Goal: Information Seeking & Learning: Find specific fact

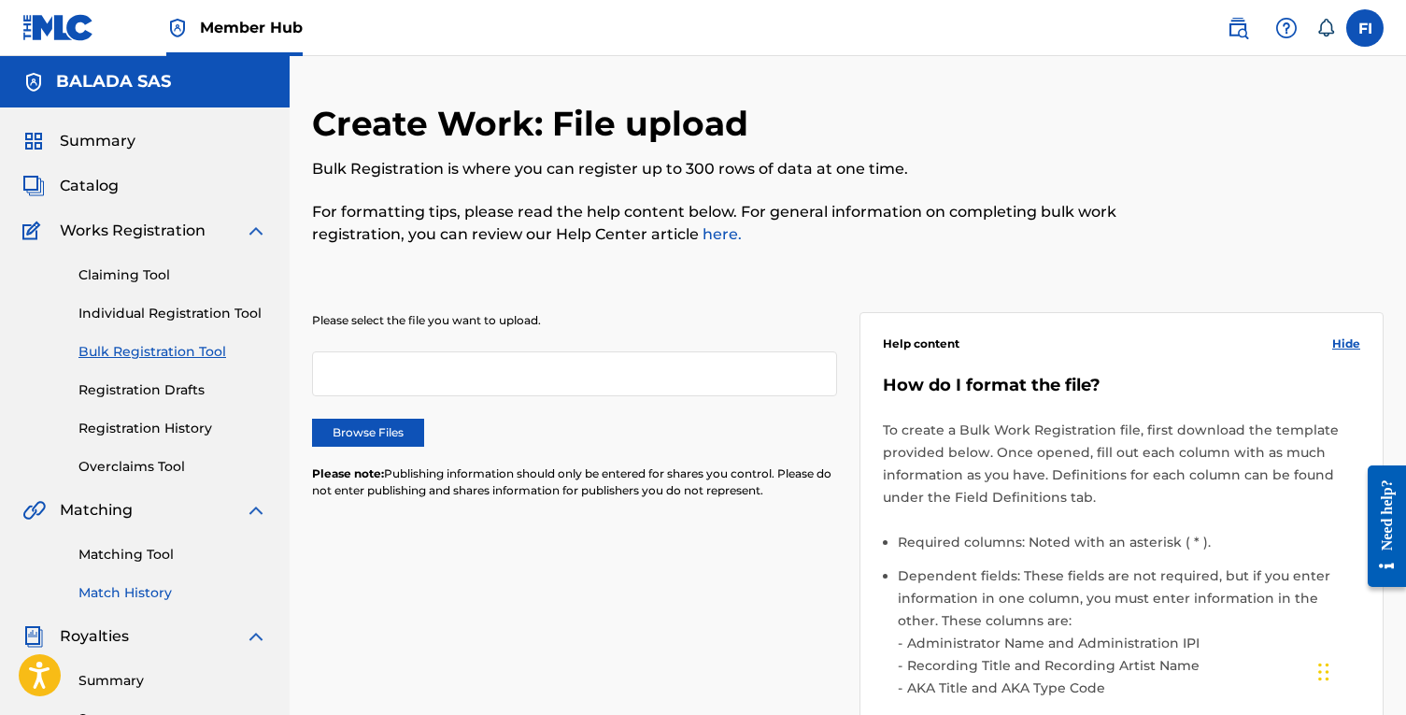
click at [139, 600] on link "Match History" at bounding box center [172, 593] width 189 height 20
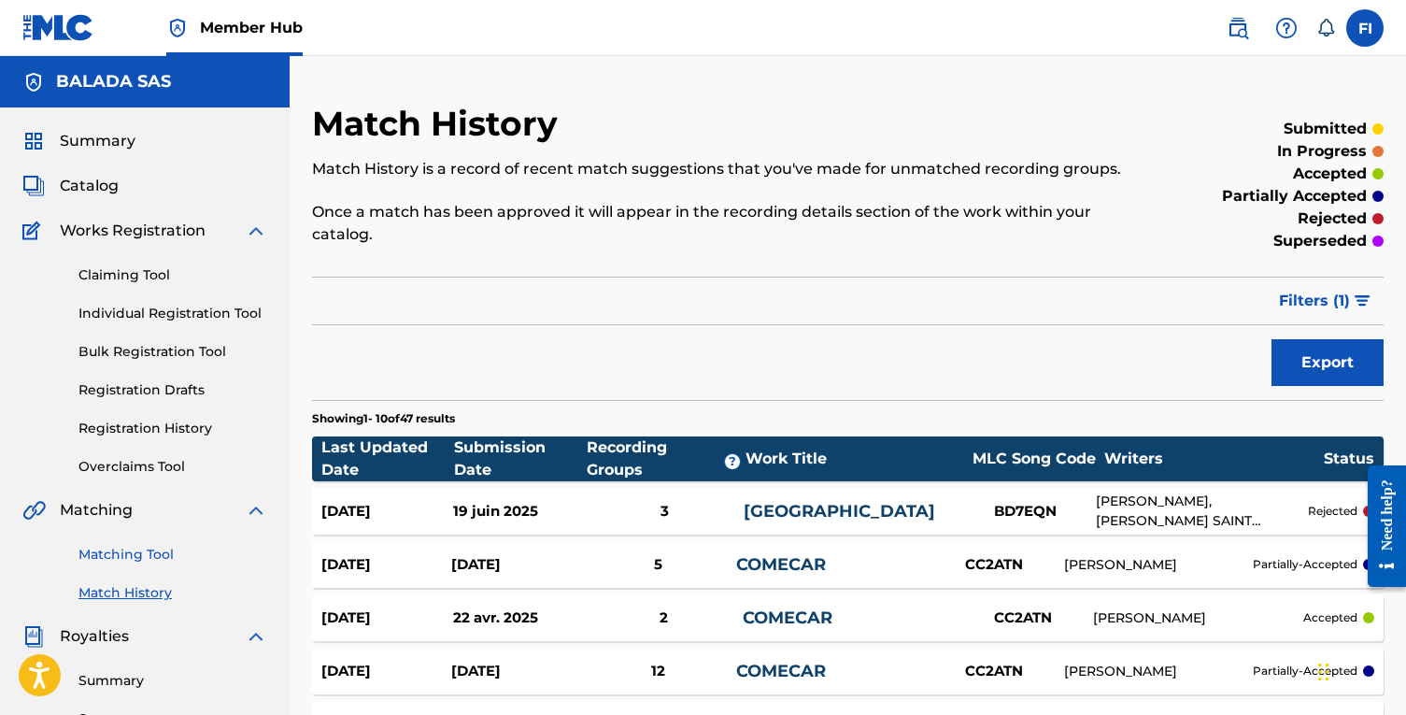
click at [143, 549] on link "Matching Tool" at bounding box center [172, 555] width 189 height 20
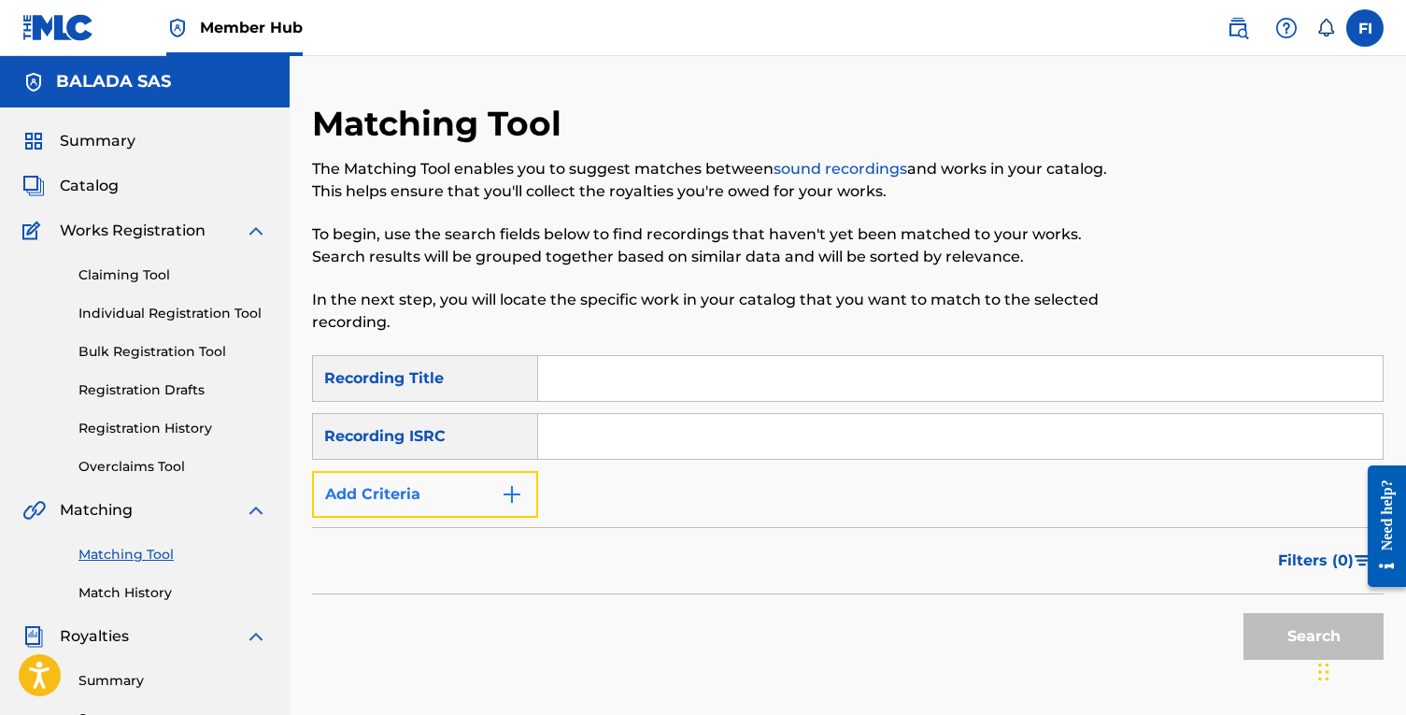
click at [494, 490] on button "Add Criteria" at bounding box center [425, 494] width 226 height 47
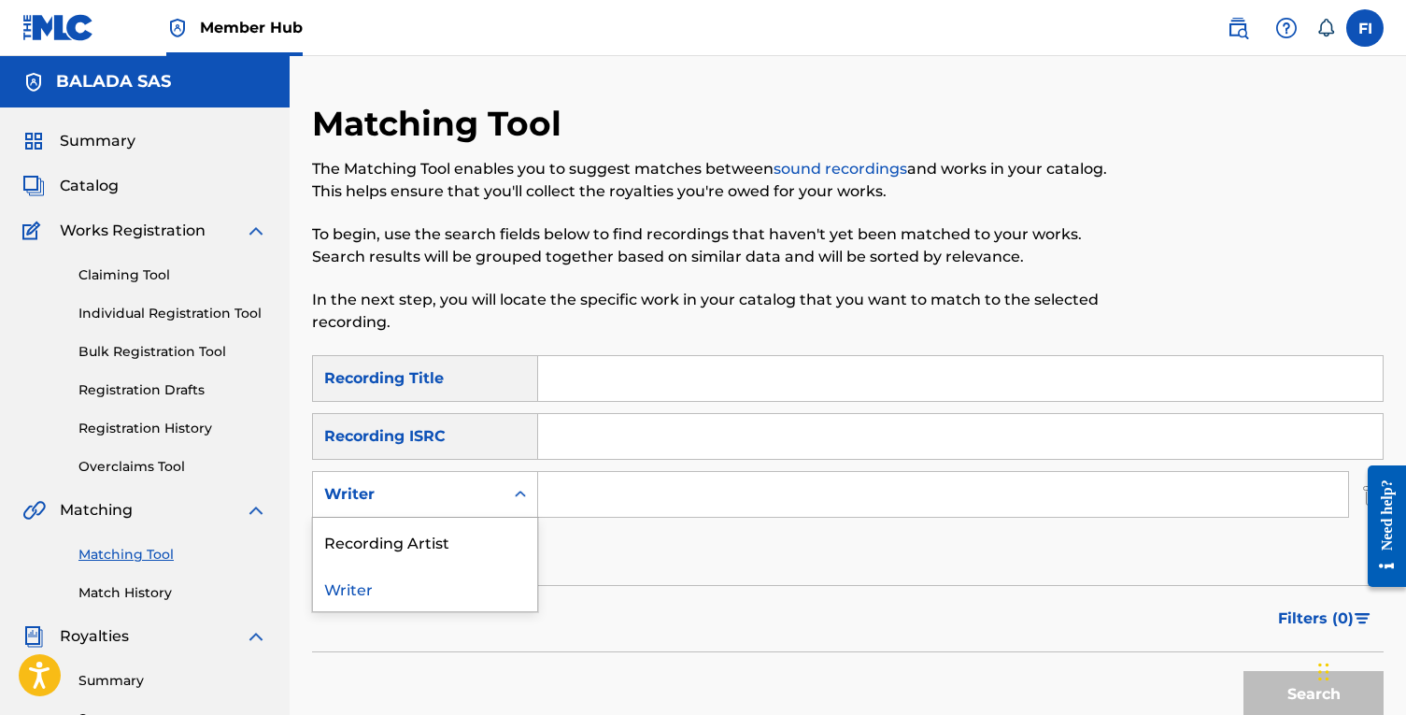
click at [456, 491] on div "Writer" at bounding box center [408, 494] width 168 height 22
click at [442, 543] on div "Recording Artist" at bounding box center [425, 541] width 224 height 47
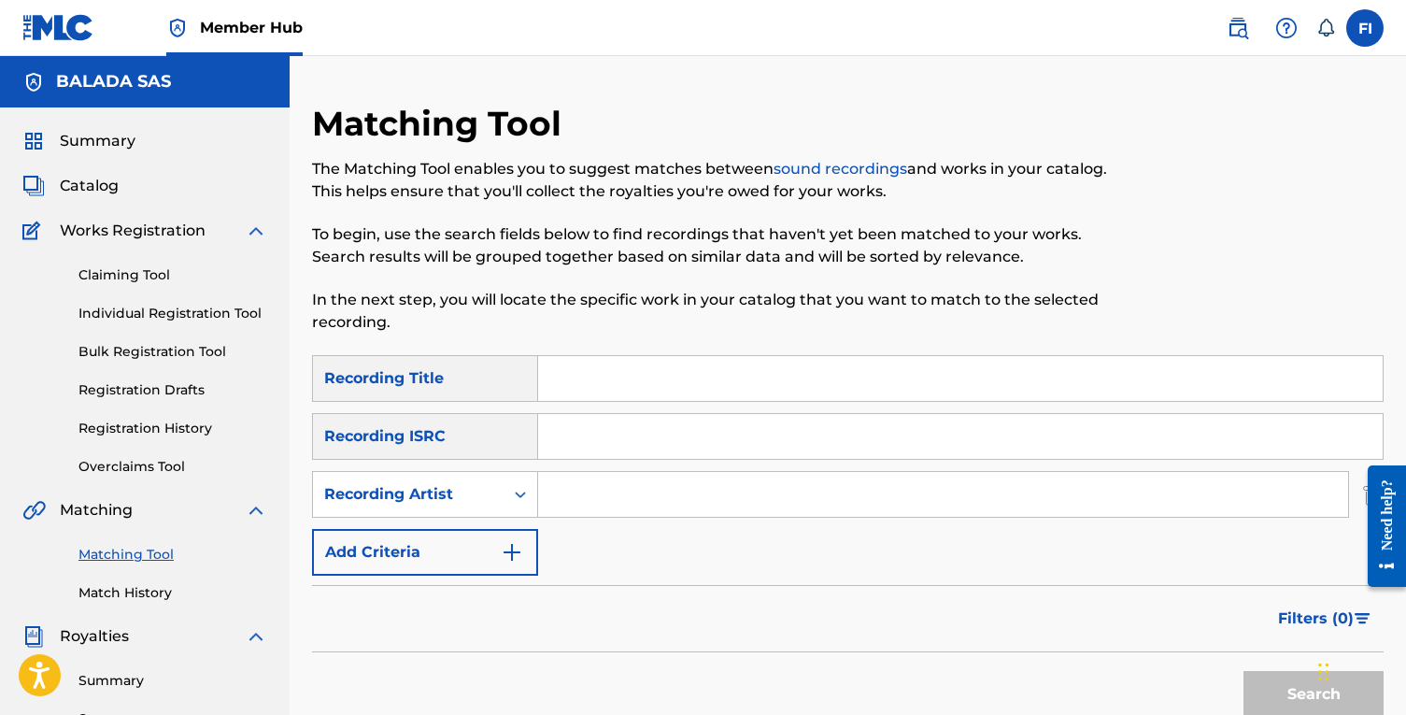
click at [637, 489] on input "Search Form" at bounding box center [943, 494] width 810 height 45
type input "mhd"
click at [1243, 671] on button "Search" at bounding box center [1313, 694] width 140 height 47
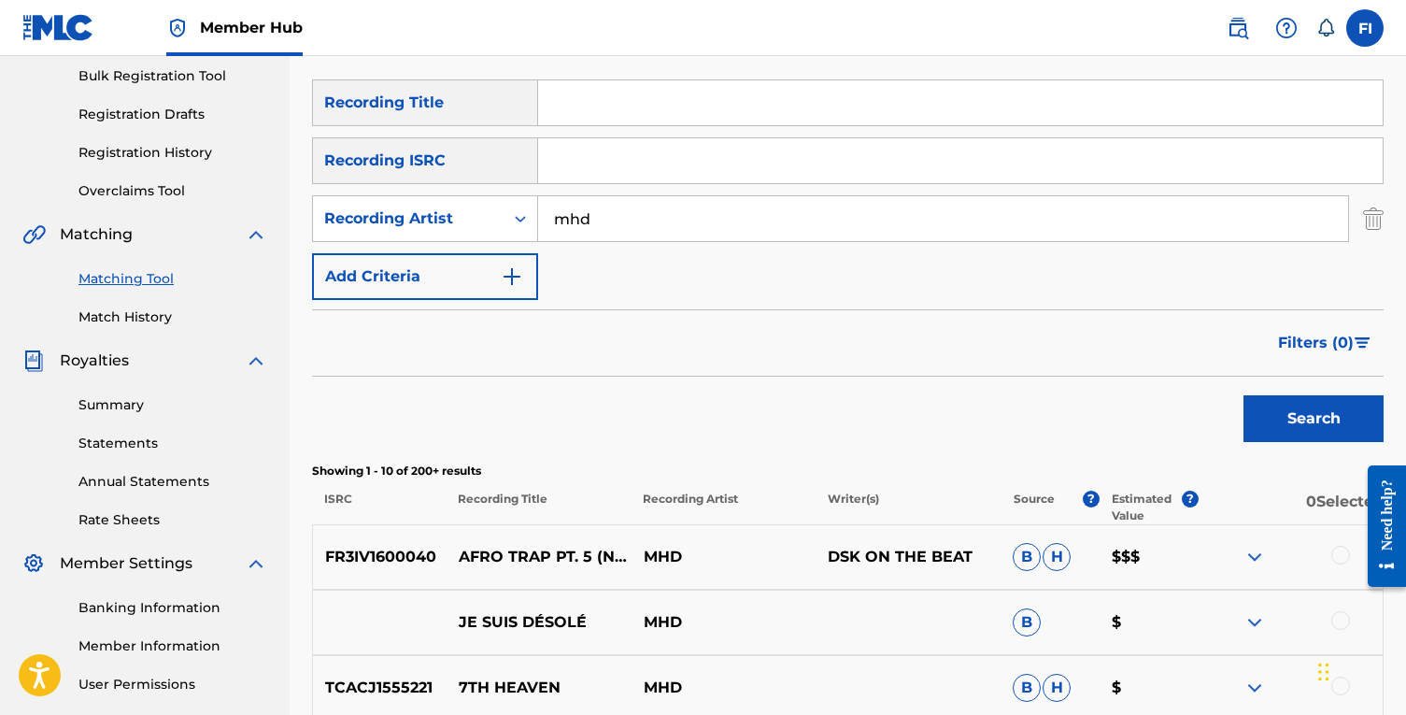
scroll to position [404, 0]
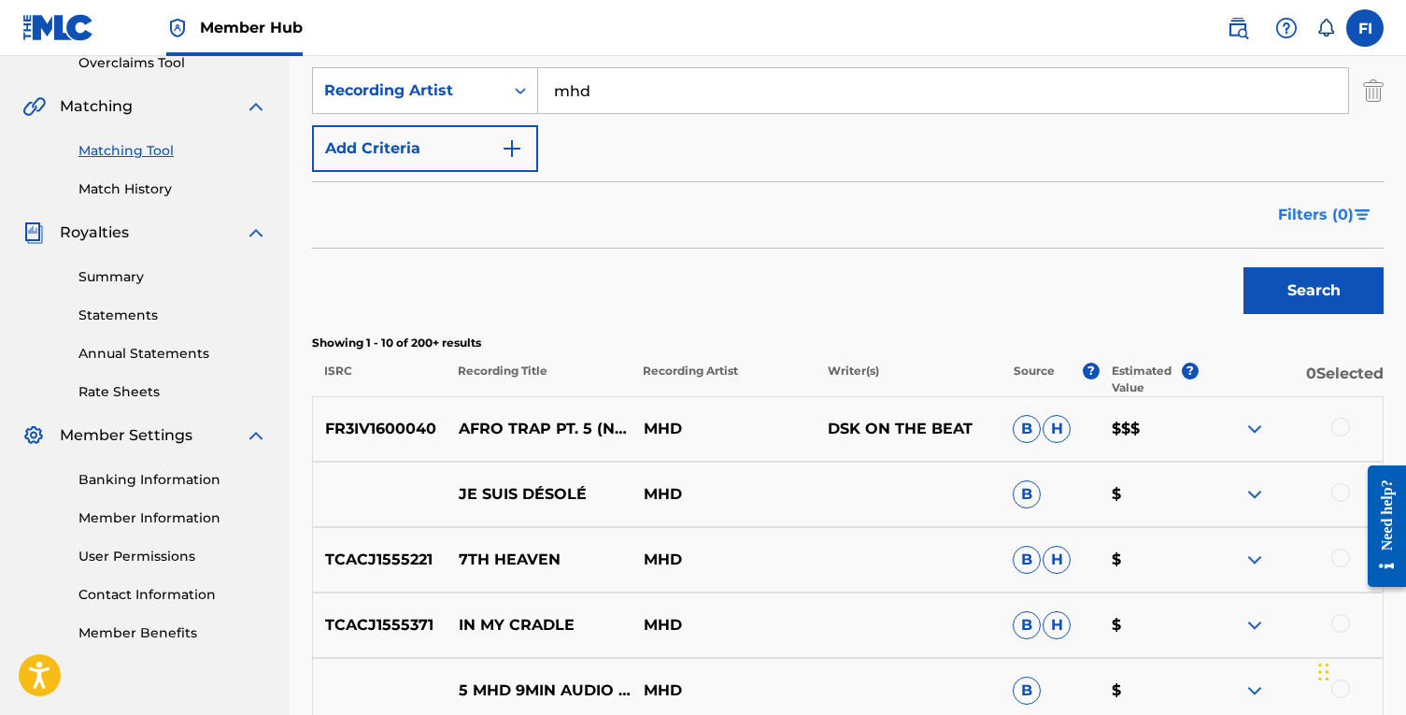
click at [1303, 206] on span "Filters ( 0 )" at bounding box center [1316, 215] width 76 height 22
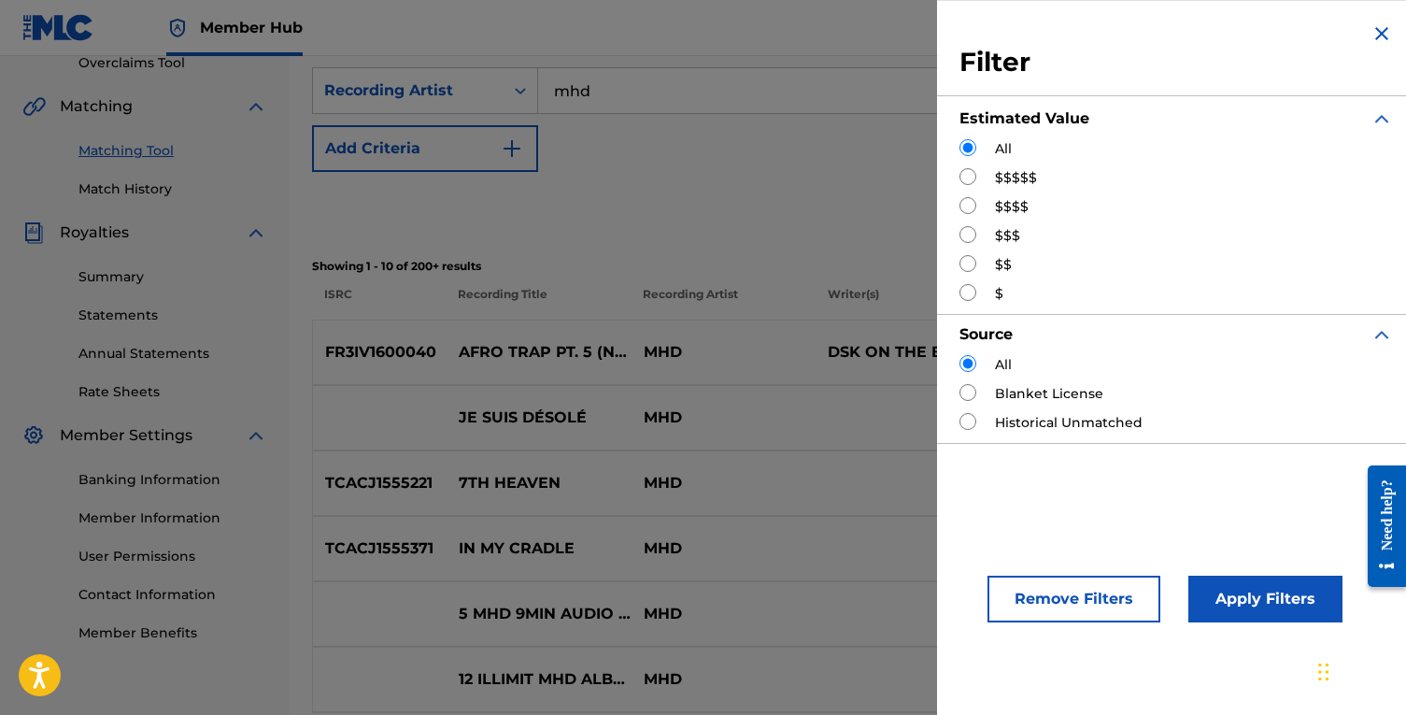
click at [1009, 181] on label "$$$$$" at bounding box center [1016, 178] width 42 height 20
click at [969, 180] on input "Search Form" at bounding box center [967, 176] width 17 height 17
radio input "true"
click at [1288, 597] on button "Apply Filters" at bounding box center [1265, 598] width 154 height 47
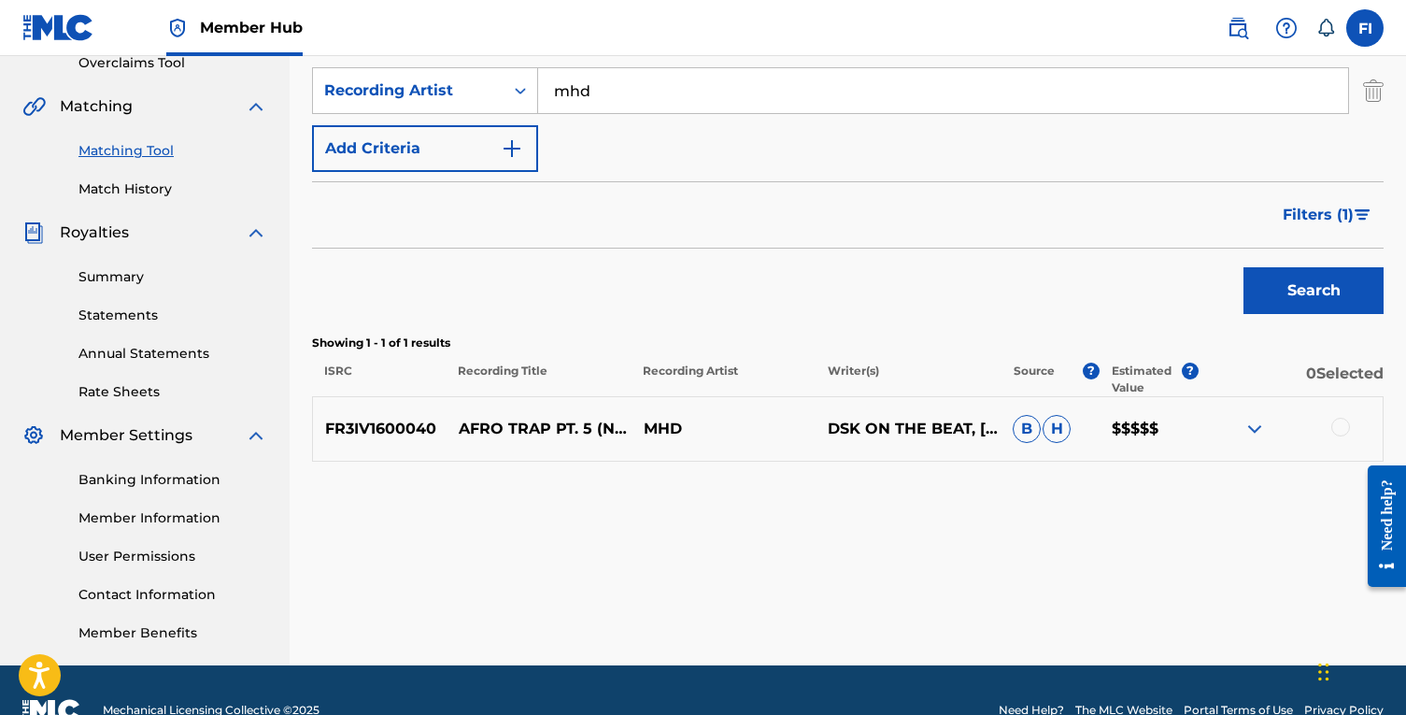
click at [1252, 433] on img at bounding box center [1254, 429] width 22 height 22
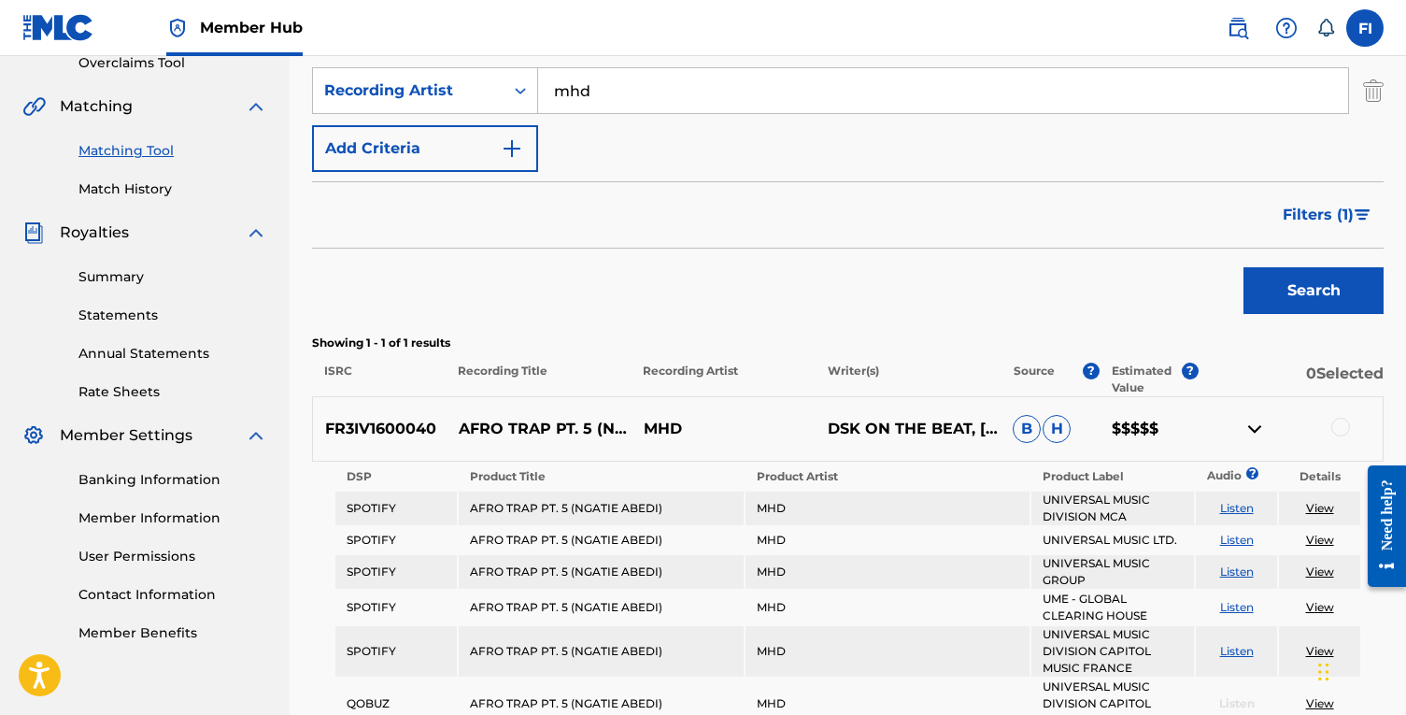
click at [1252, 433] on img at bounding box center [1254, 429] width 22 height 22
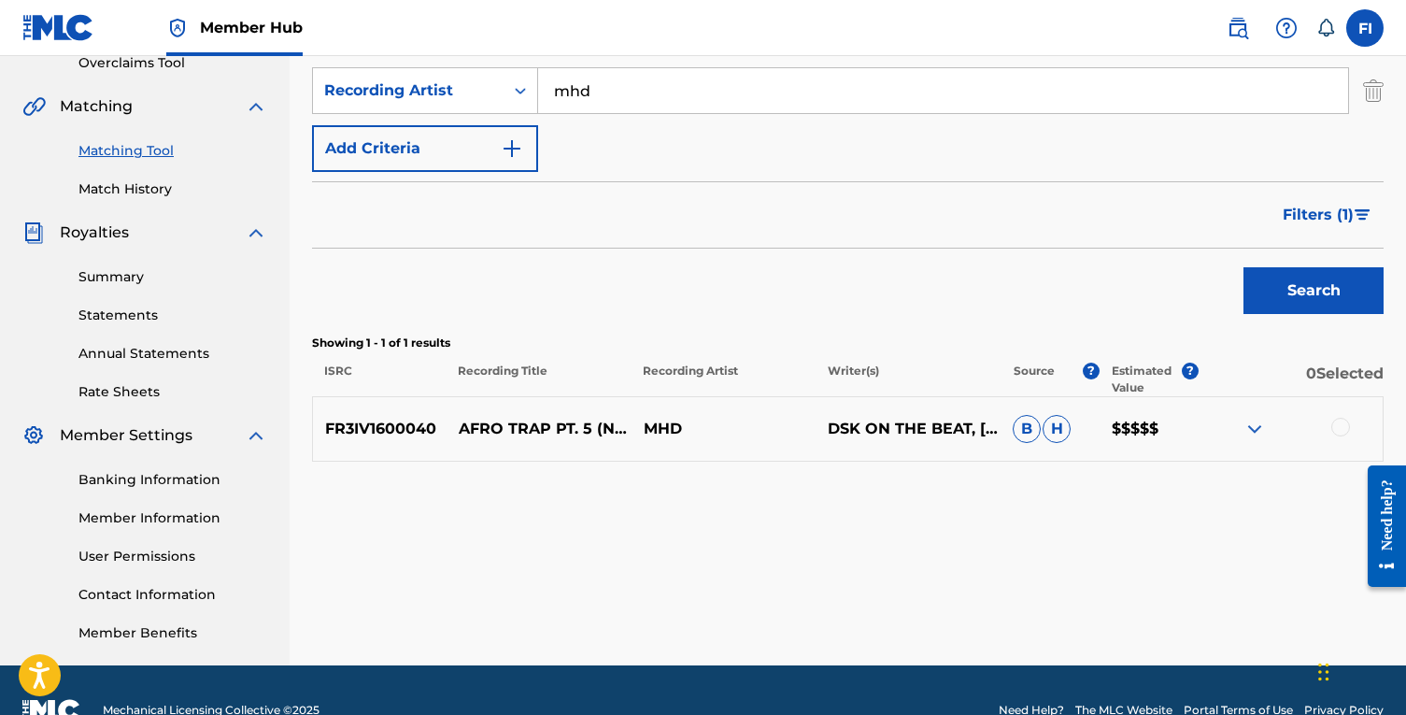
click at [1160, 427] on p "$$$$$" at bounding box center [1149, 429] width 99 height 22
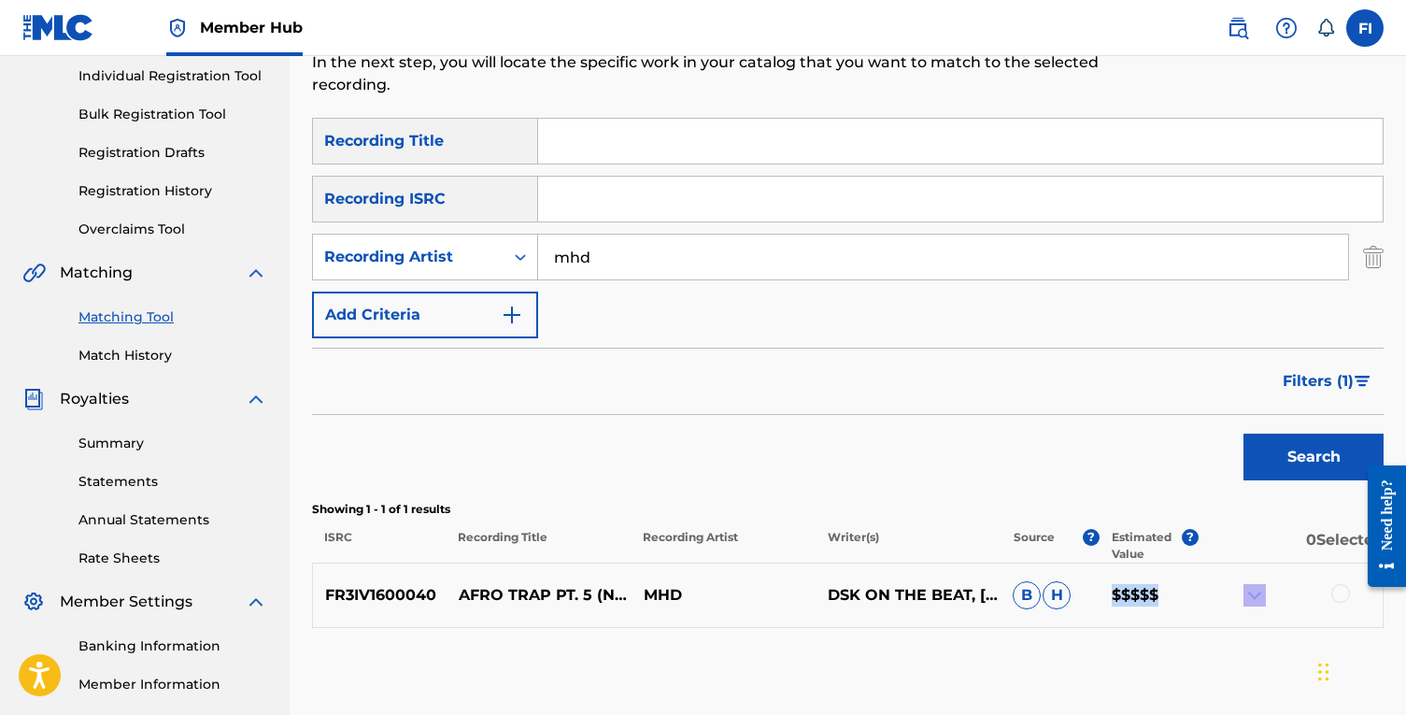
scroll to position [0, 0]
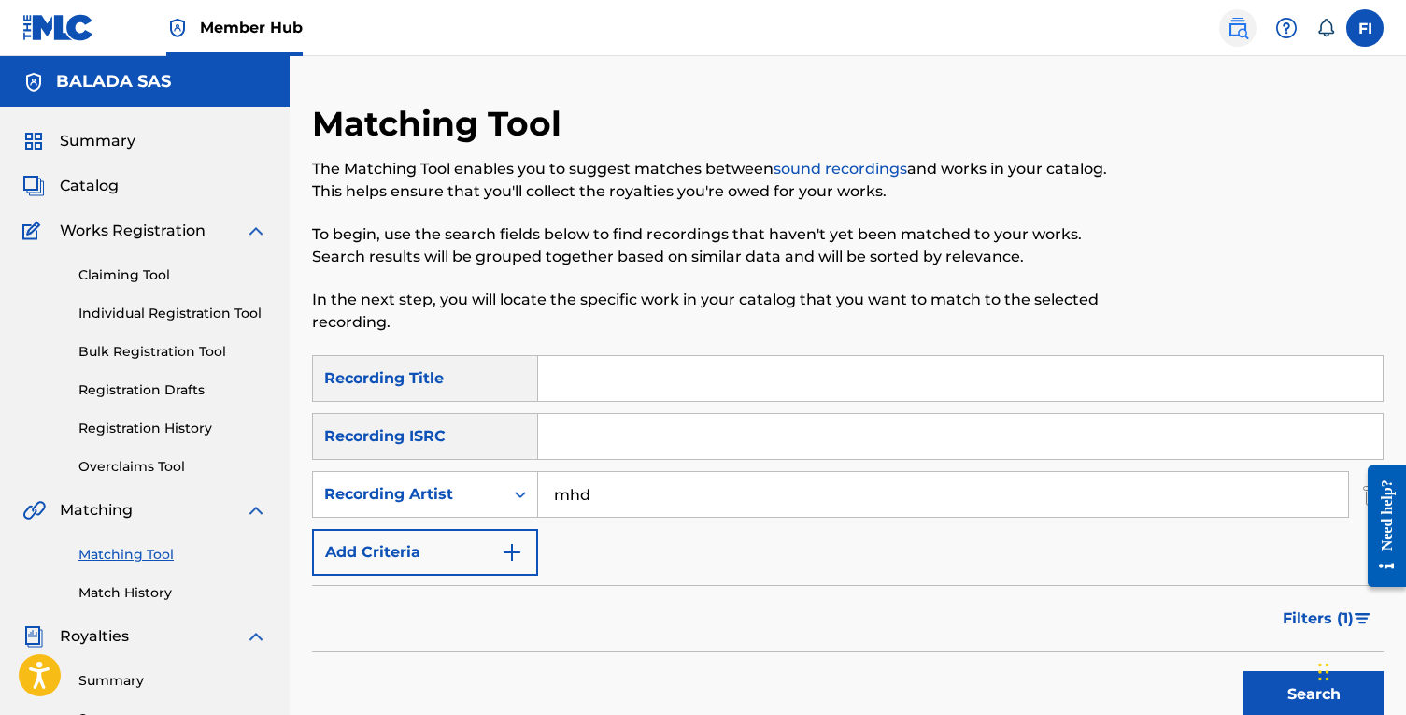
click at [1227, 19] on img at bounding box center [1238, 28] width 22 height 22
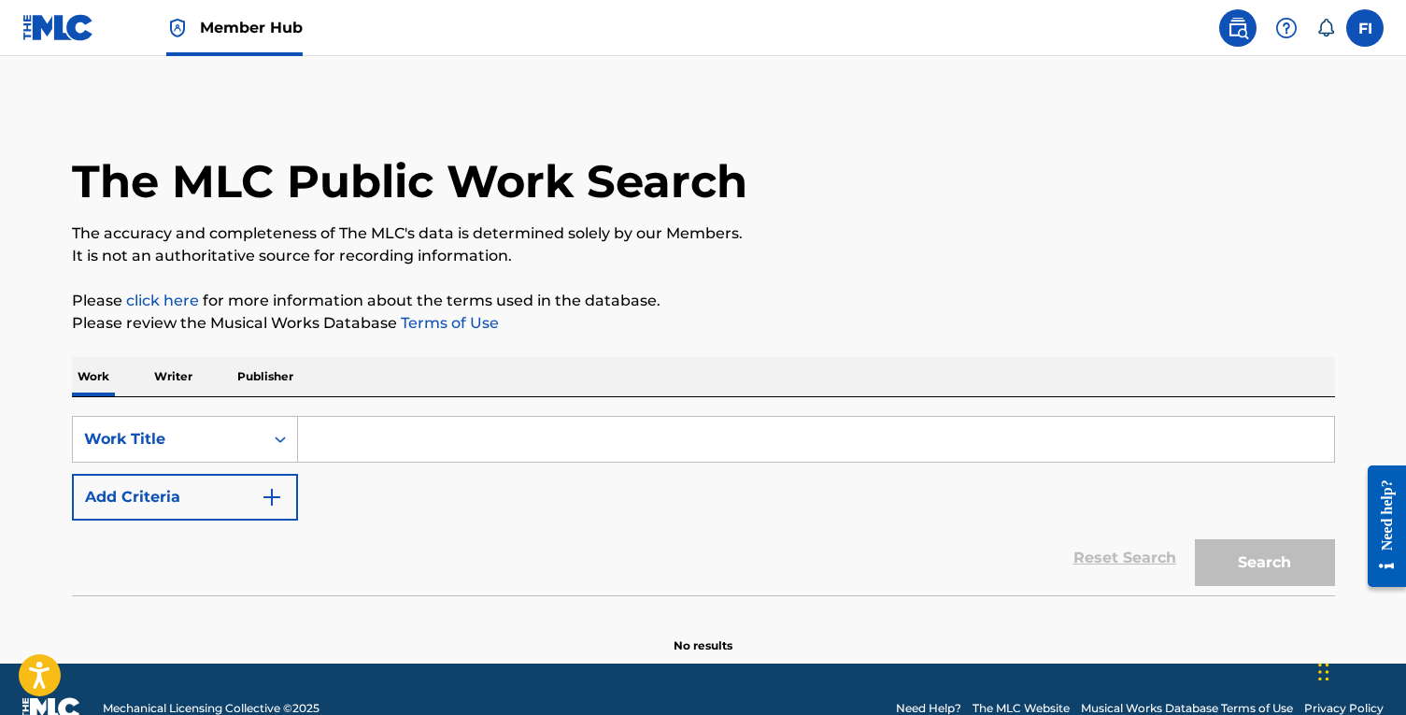
click at [217, 369] on div "Work Writer Publisher" at bounding box center [703, 376] width 1263 height 39
click at [176, 381] on p "Writer" at bounding box center [174, 376] width 50 height 39
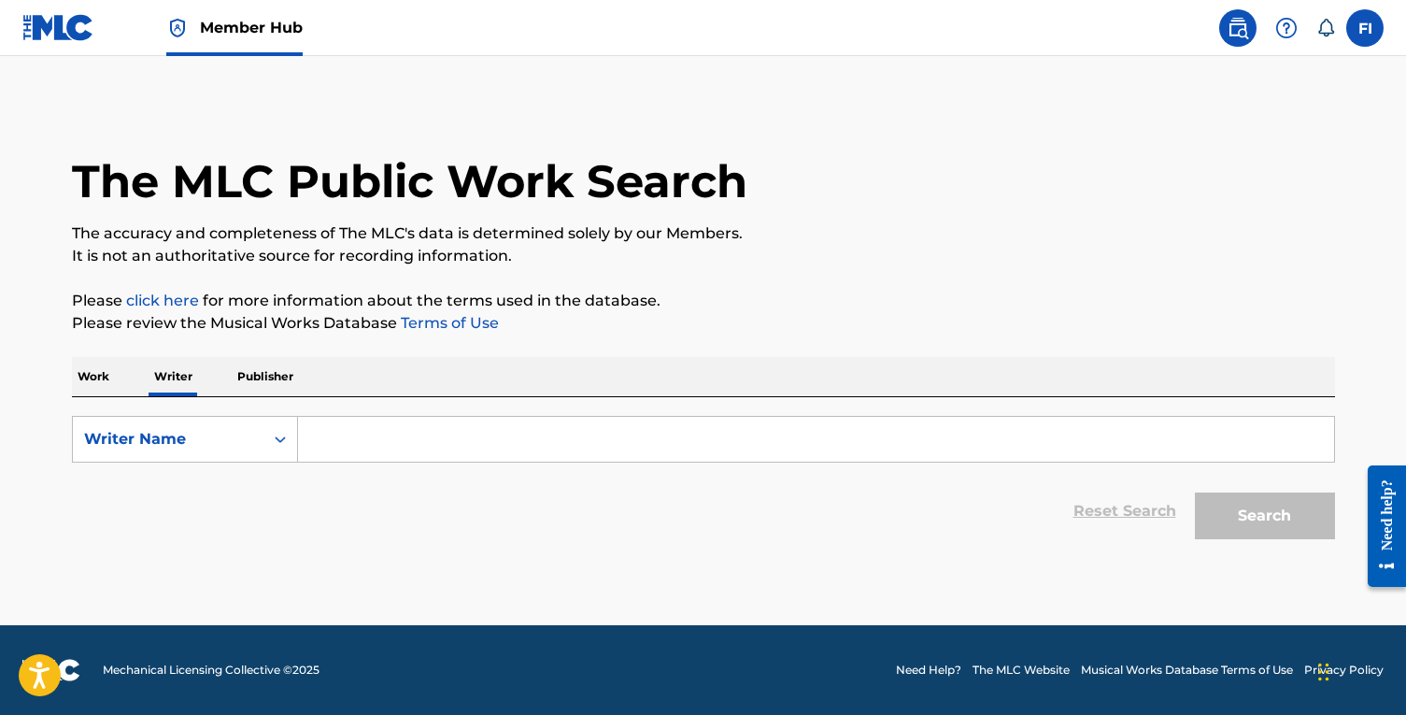
click at [365, 434] on input "Search Form" at bounding box center [816, 439] width 1036 height 45
paste input "Mohamed Sylla"
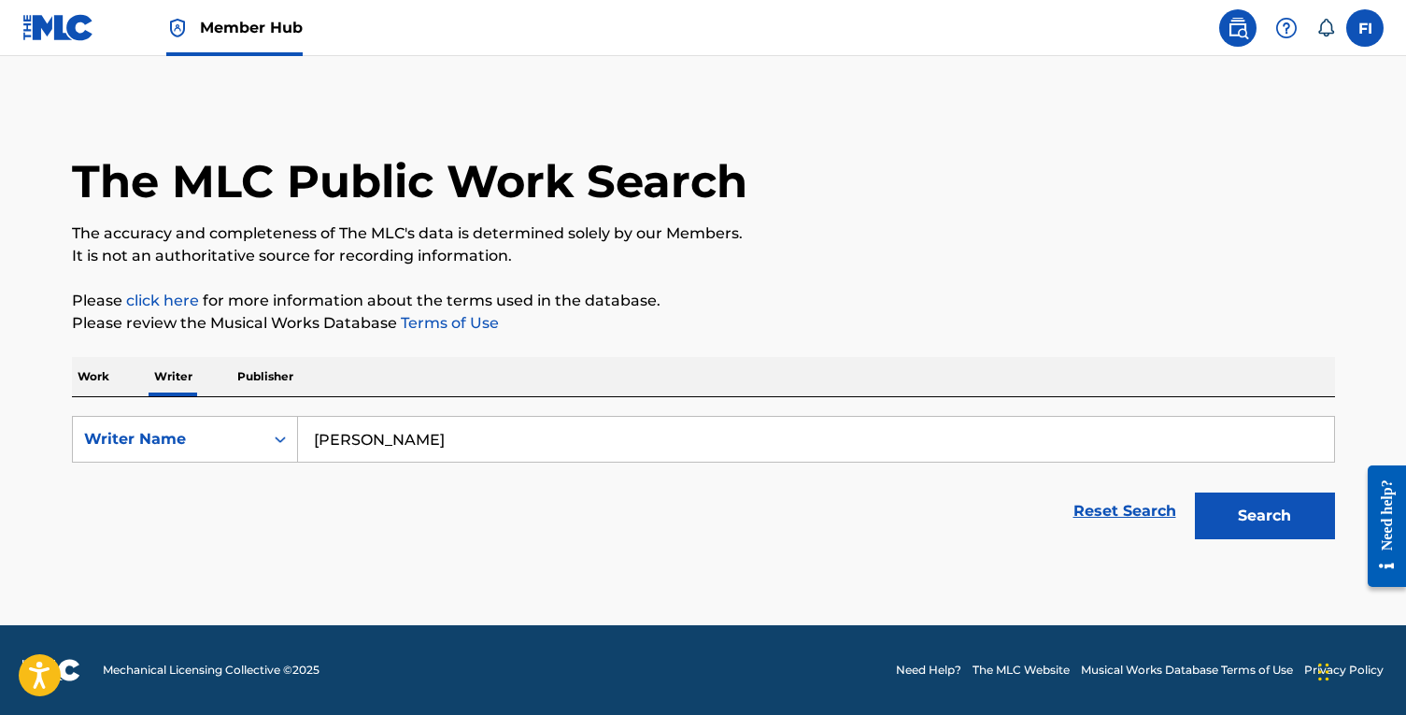
type input "Mohamed Sylla"
click at [1195, 492] on button "Search" at bounding box center [1265, 515] width 140 height 47
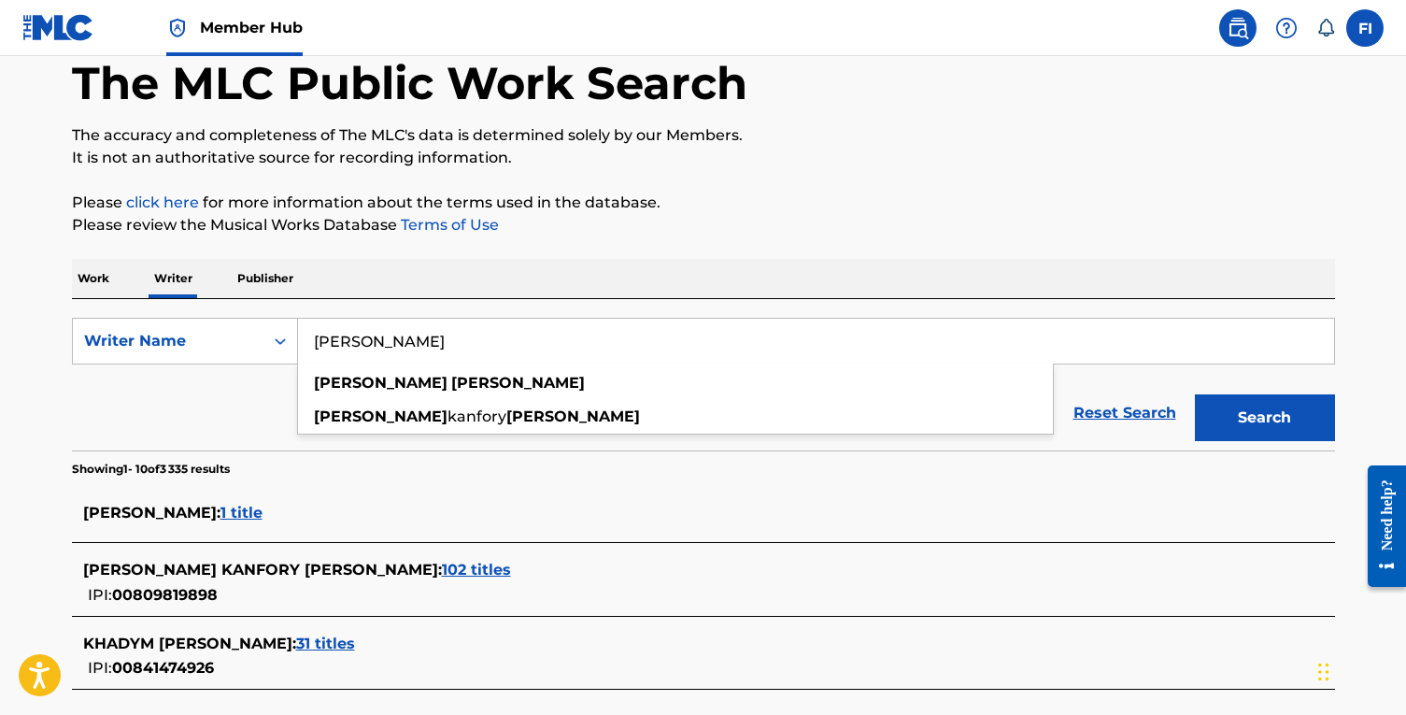
scroll to position [124, 0]
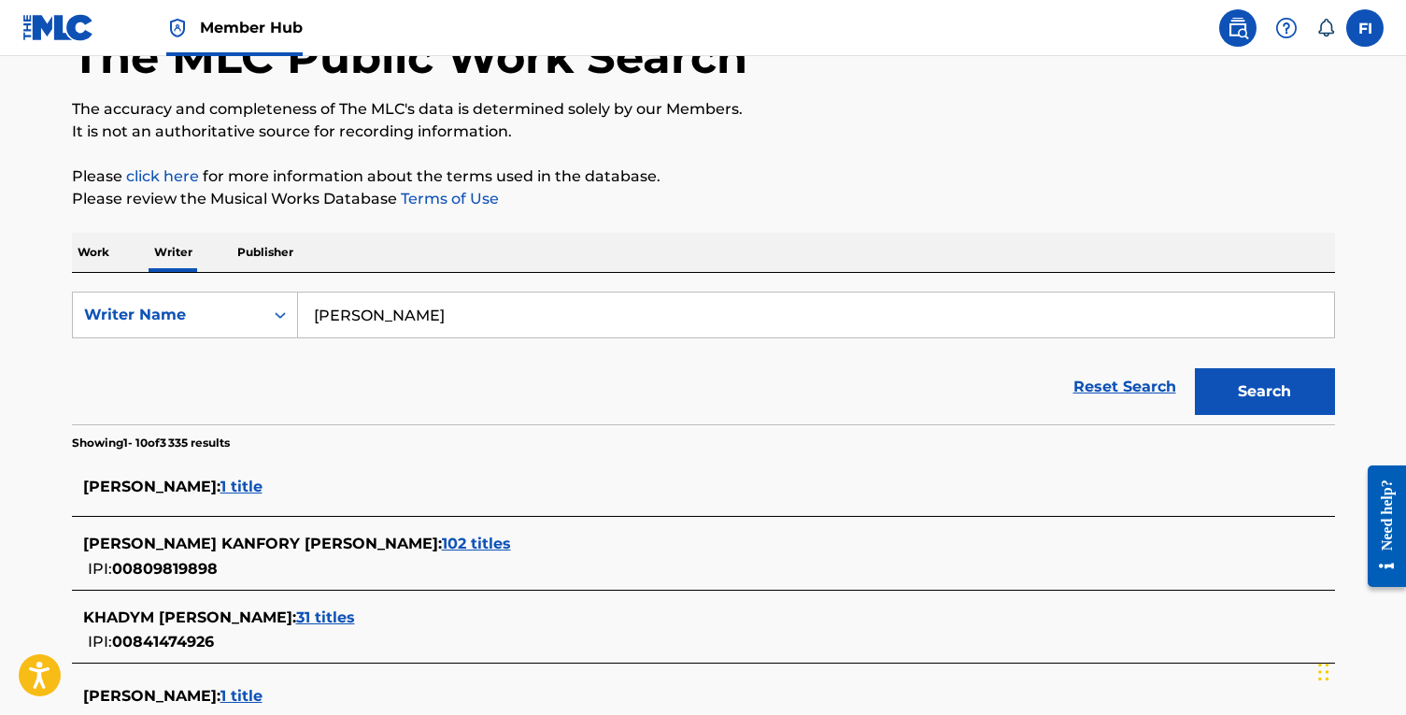
click at [442, 547] on span "102 titles" at bounding box center [476, 543] width 69 height 18
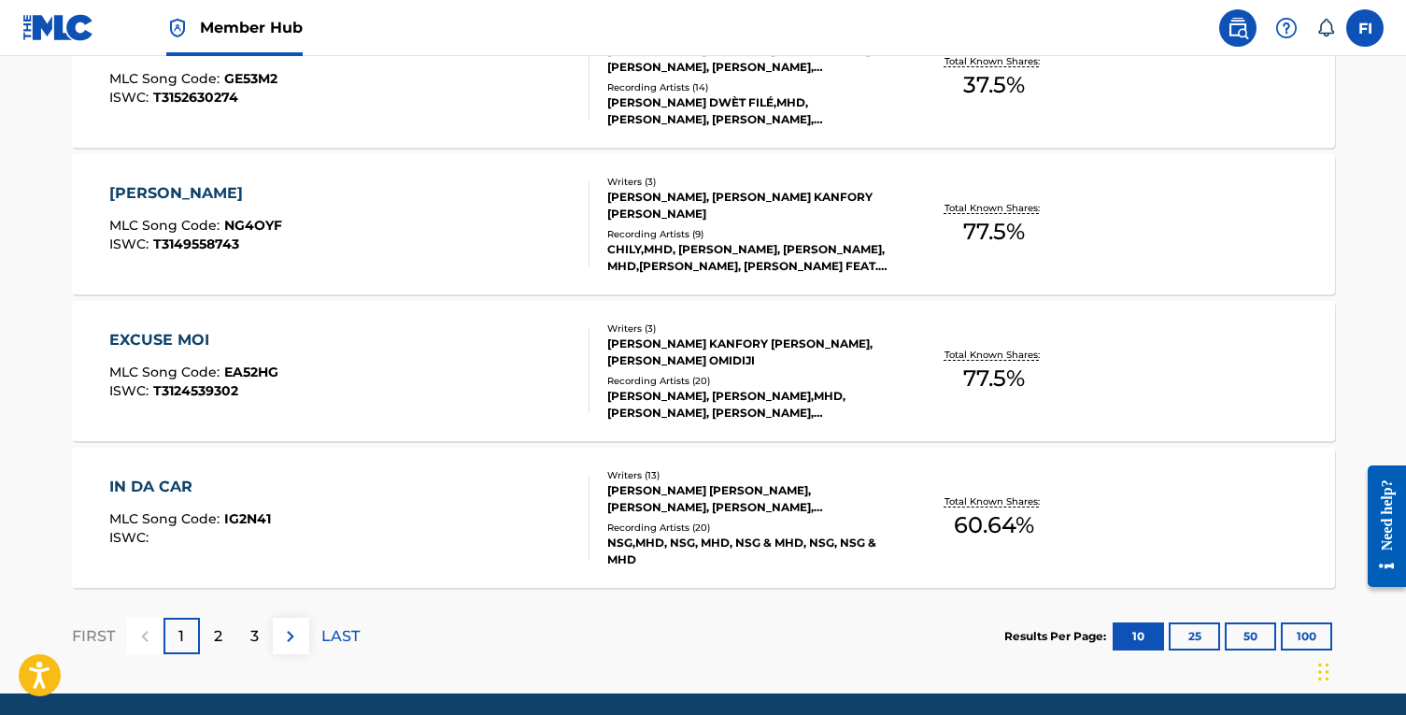
scroll to position [1572, 0]
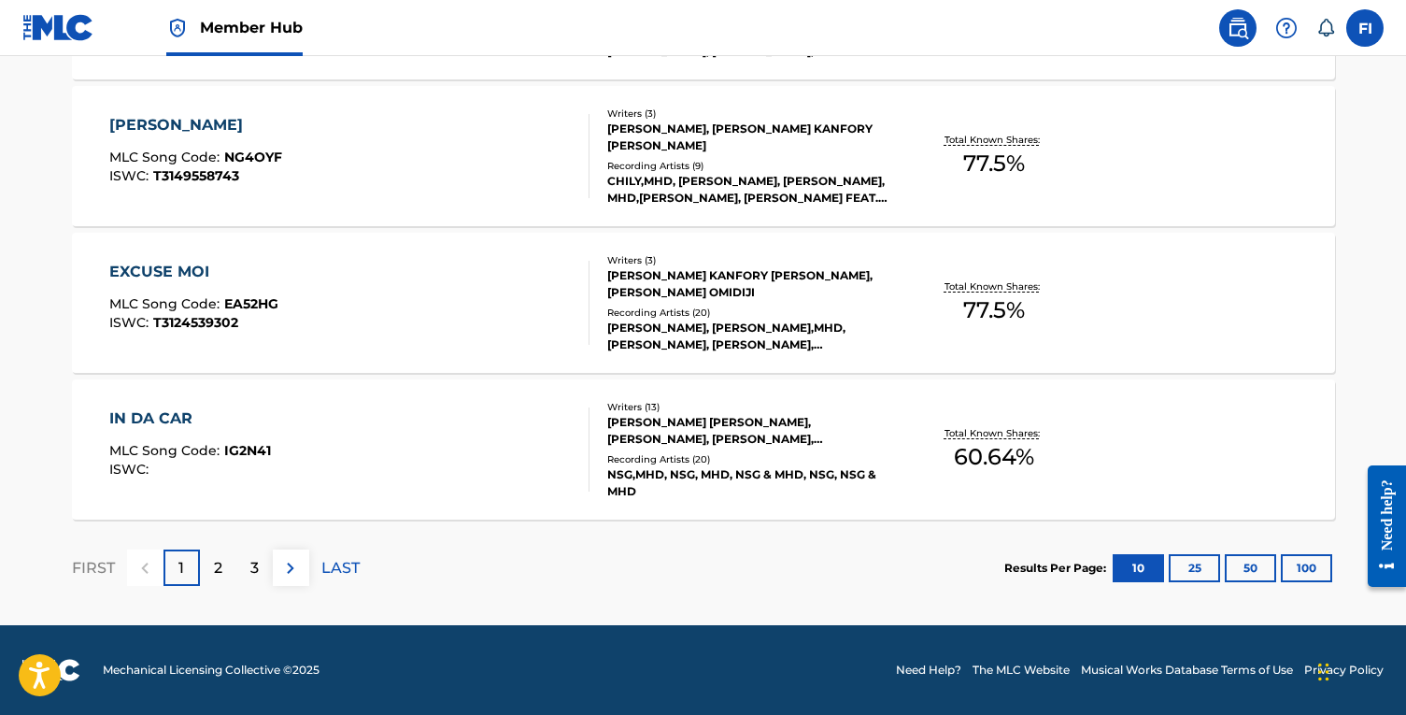
click at [433, 305] on div "EXCUSE MOI MLC Song Code : EA52HG ISWC : T3124539302" at bounding box center [349, 303] width 480 height 84
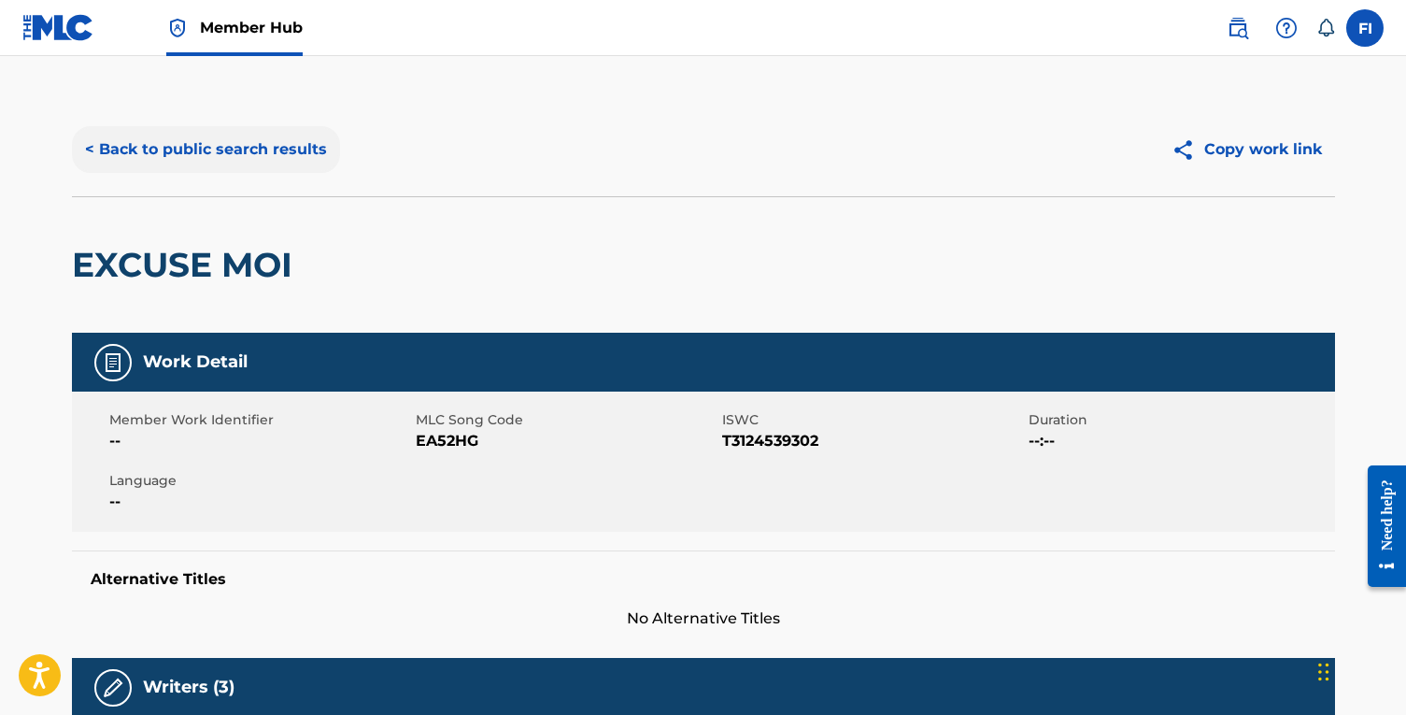
click at [180, 127] on button "< Back to public search results" at bounding box center [206, 149] width 268 height 47
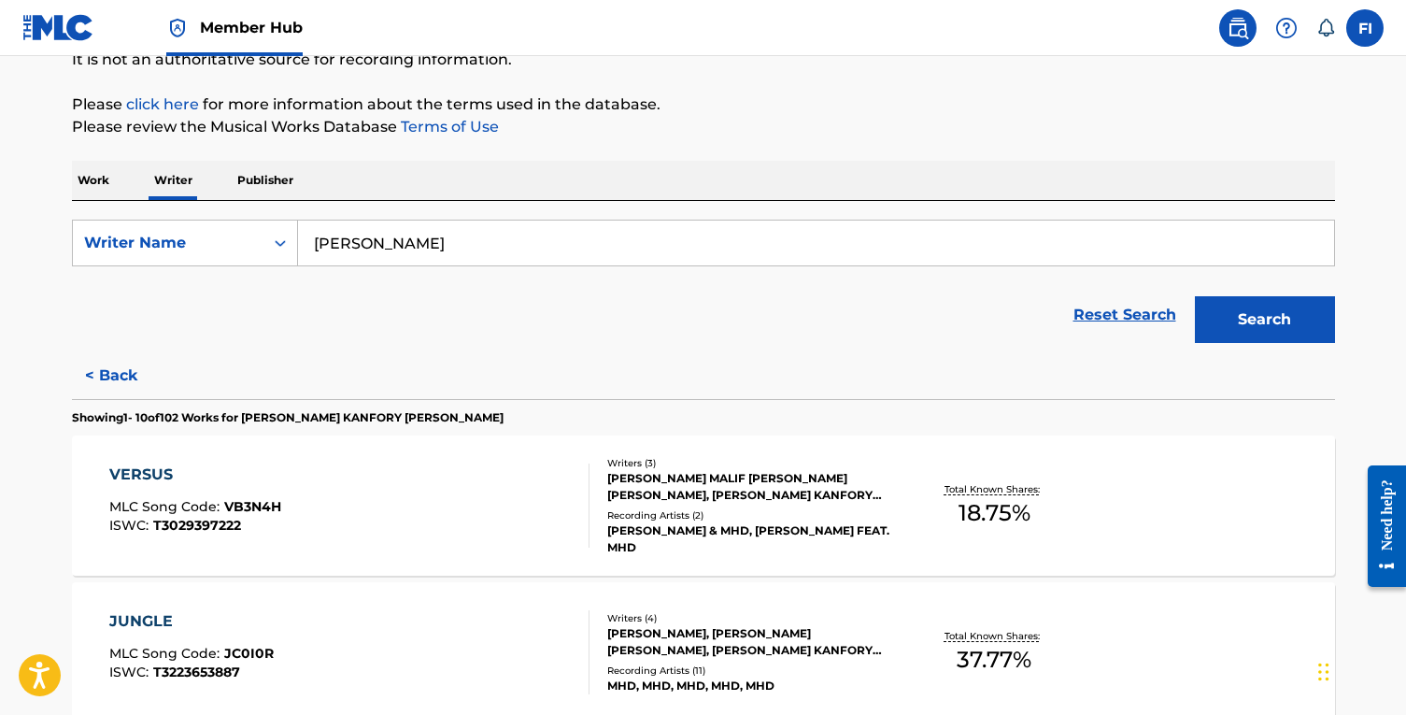
scroll to position [260, 0]
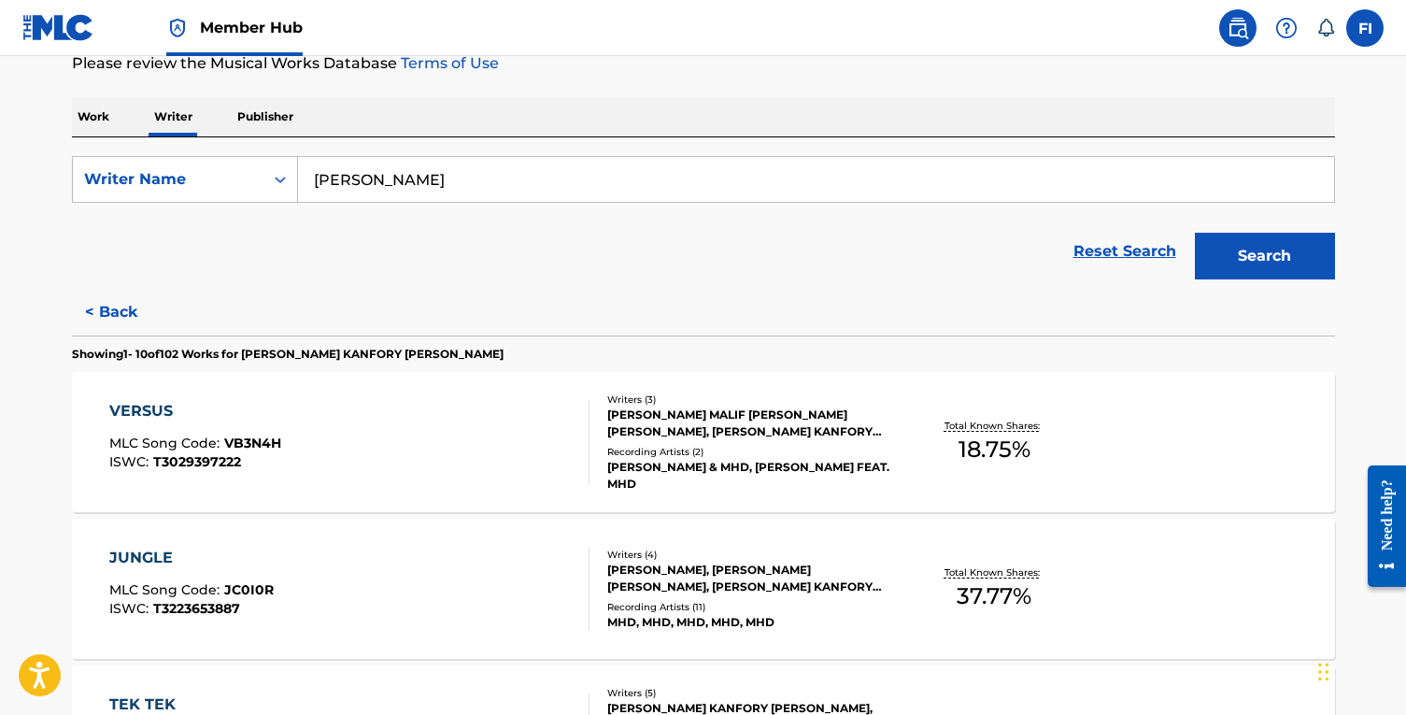
click at [285, 429] on div "VERSUS MLC Song Code : VB3N4H ISWC : T3029397222" at bounding box center [349, 442] width 480 height 84
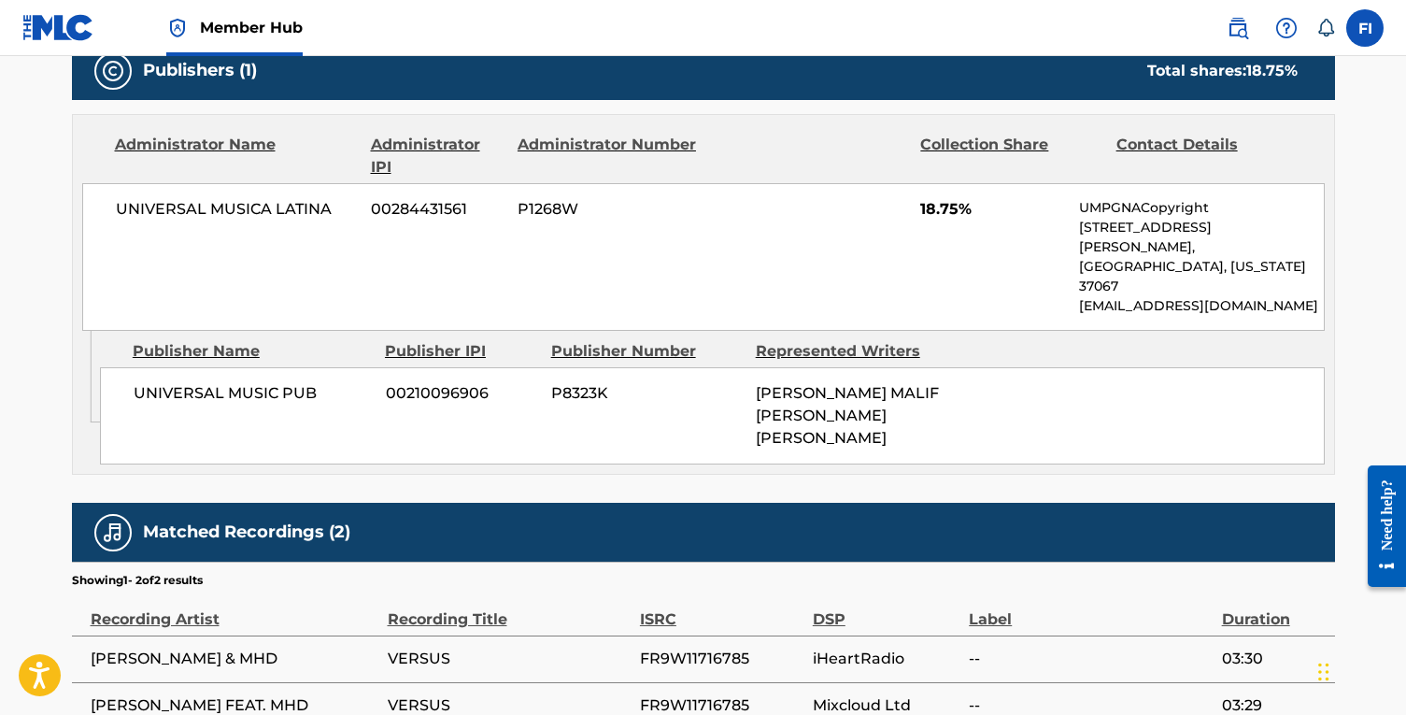
scroll to position [819, 0]
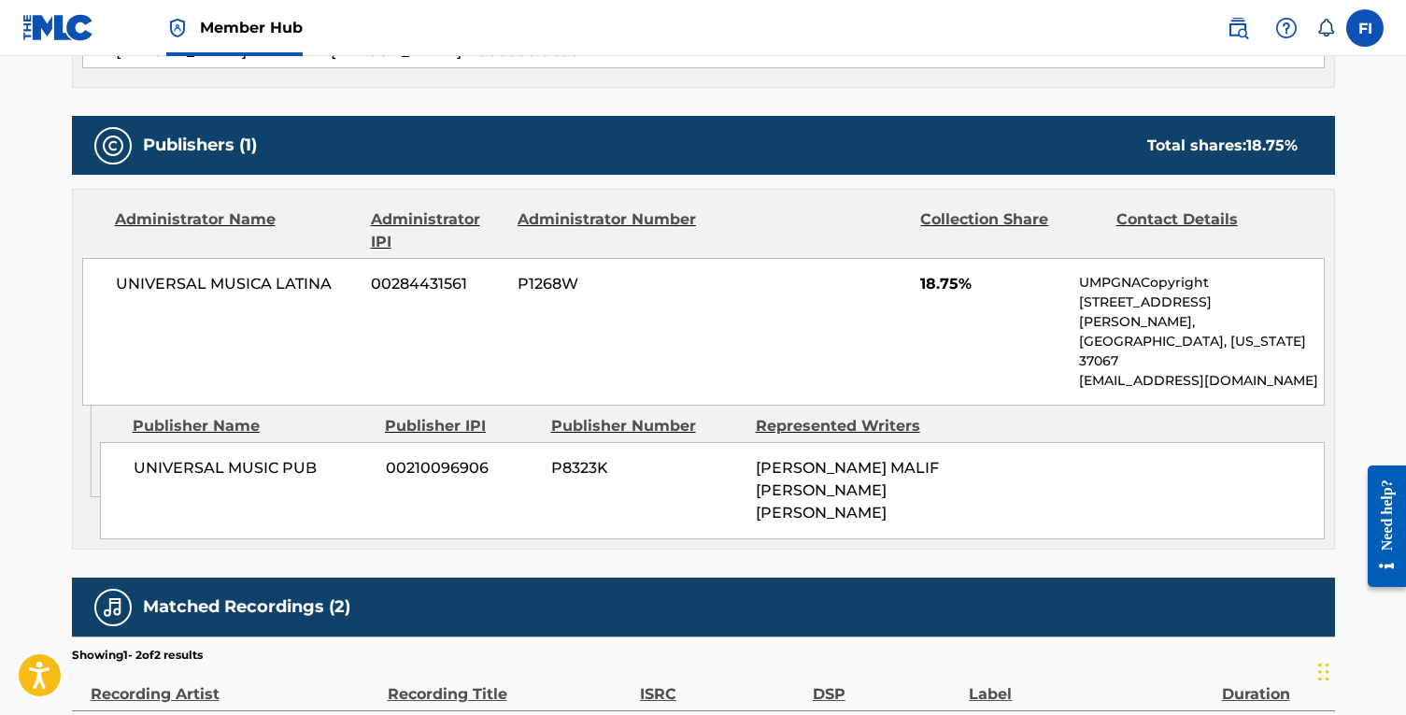
click at [285, 442] on div "UNIVERSAL MUSIC PUB 00210096906 P8323K GEORGES STANISLAS MALIF DINGA PINTO" at bounding box center [712, 490] width 1225 height 97
click at [271, 442] on div "UNIVERSAL MUSIC PUB 00210096906 P8323K GEORGES STANISLAS MALIF DINGA PINTO" at bounding box center [712, 490] width 1225 height 97
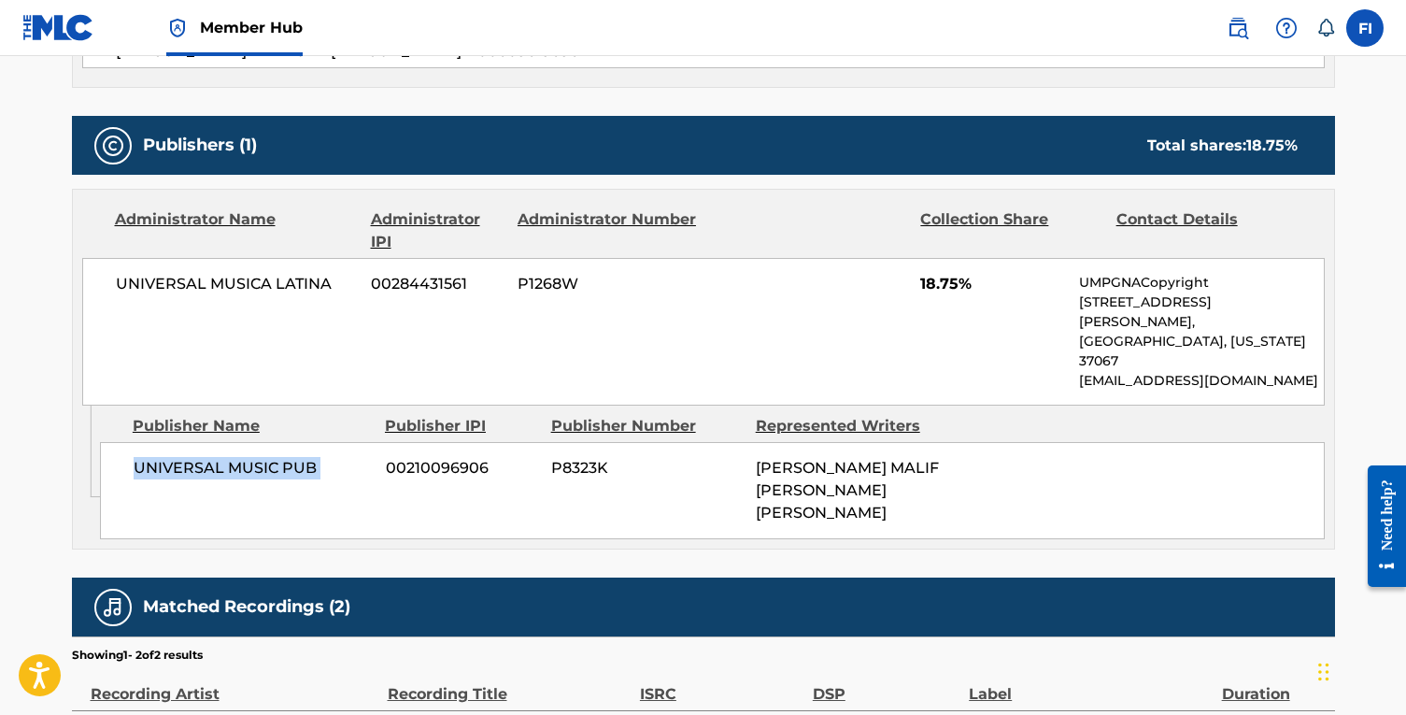
click at [271, 442] on div "UNIVERSAL MUSIC PUB 00210096906 P8323K GEORGES STANISLAS MALIF DINGA PINTO" at bounding box center [712, 490] width 1225 height 97
click at [311, 442] on div "UNIVERSAL MUSIC PUB 00210096906 P8323K GEORGES STANISLAS MALIF DINGA PINTO" at bounding box center [712, 490] width 1225 height 97
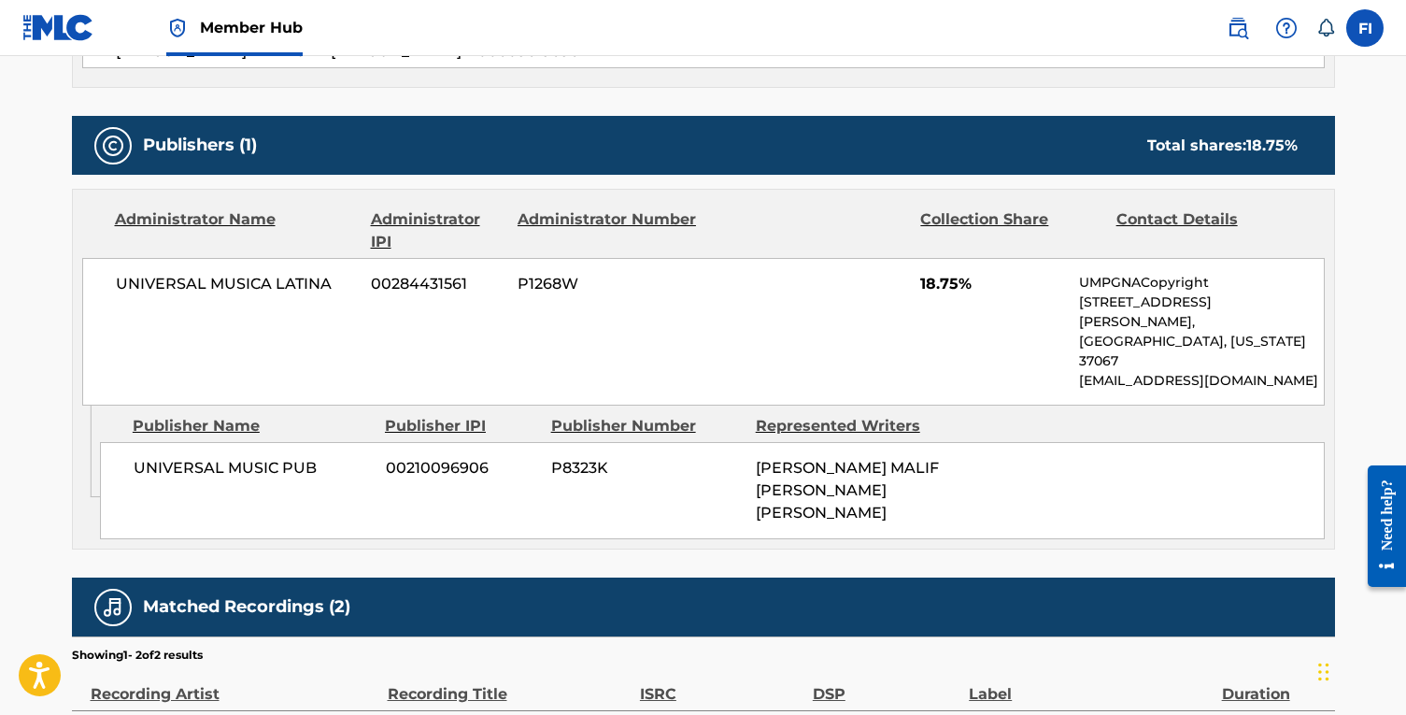
click at [311, 442] on div "UNIVERSAL MUSIC PUB 00210096906 P8323K GEORGES STANISLAS MALIF DINGA PINTO" at bounding box center [712, 490] width 1225 height 97
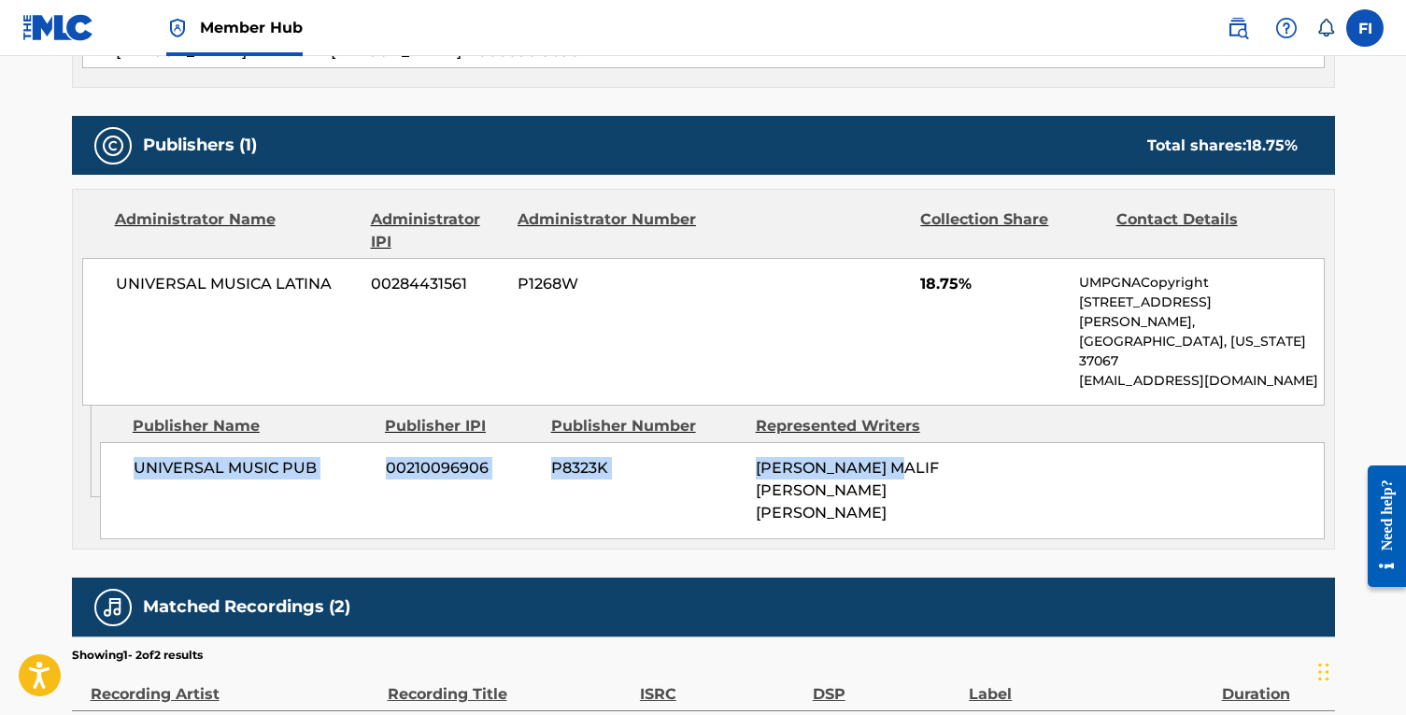
drag, startPoint x: 135, startPoint y: 412, endPoint x: 902, endPoint y: 415, distance: 767.9
click at [902, 442] on div "UNIVERSAL MUSIC PUB 00210096906 P8323K GEORGES STANISLAS MALIF DINGA PINTO" at bounding box center [712, 490] width 1225 height 97
drag, startPoint x: 911, startPoint y: 433, endPoint x: 134, endPoint y: 406, distance: 777.8
click at [134, 442] on div "UNIVERSAL MUSIC PUB 00210096906 P8323K GEORGES STANISLAS MALIF DINGA PINTO" at bounding box center [712, 490] width 1225 height 97
click at [134, 457] on span "UNIVERSAL MUSIC PUB" at bounding box center [253, 468] width 238 height 22
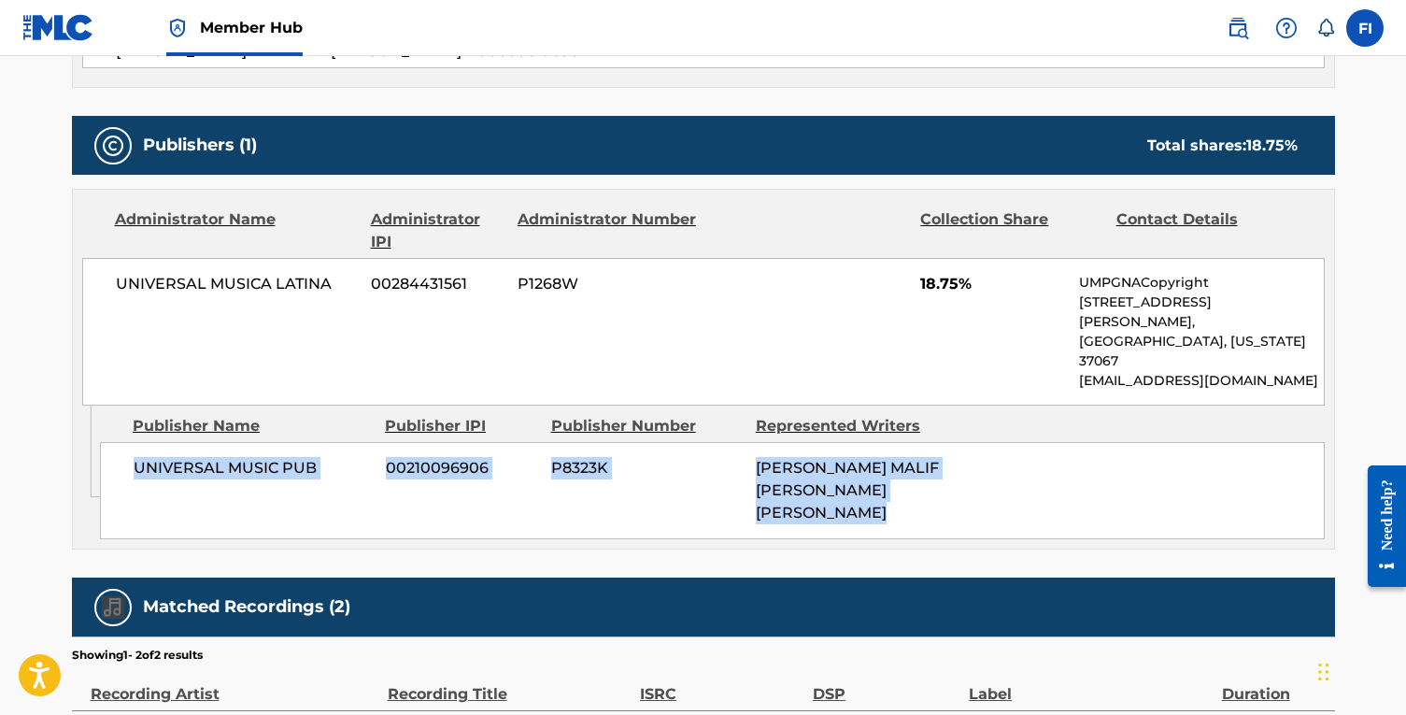
drag, startPoint x: 134, startPoint y: 406, endPoint x: 906, endPoint y: 447, distance: 773.7
click at [907, 447] on div "UNIVERSAL MUSIC PUB 00210096906 P8323K GEORGES STANISLAS MALIF DINGA PINTO" at bounding box center [712, 490] width 1225 height 97
click at [906, 447] on div "UNIVERSAL MUSIC PUB 00210096906 P8323K GEORGES STANISLAS MALIF DINGA PINTO" at bounding box center [712, 490] width 1225 height 97
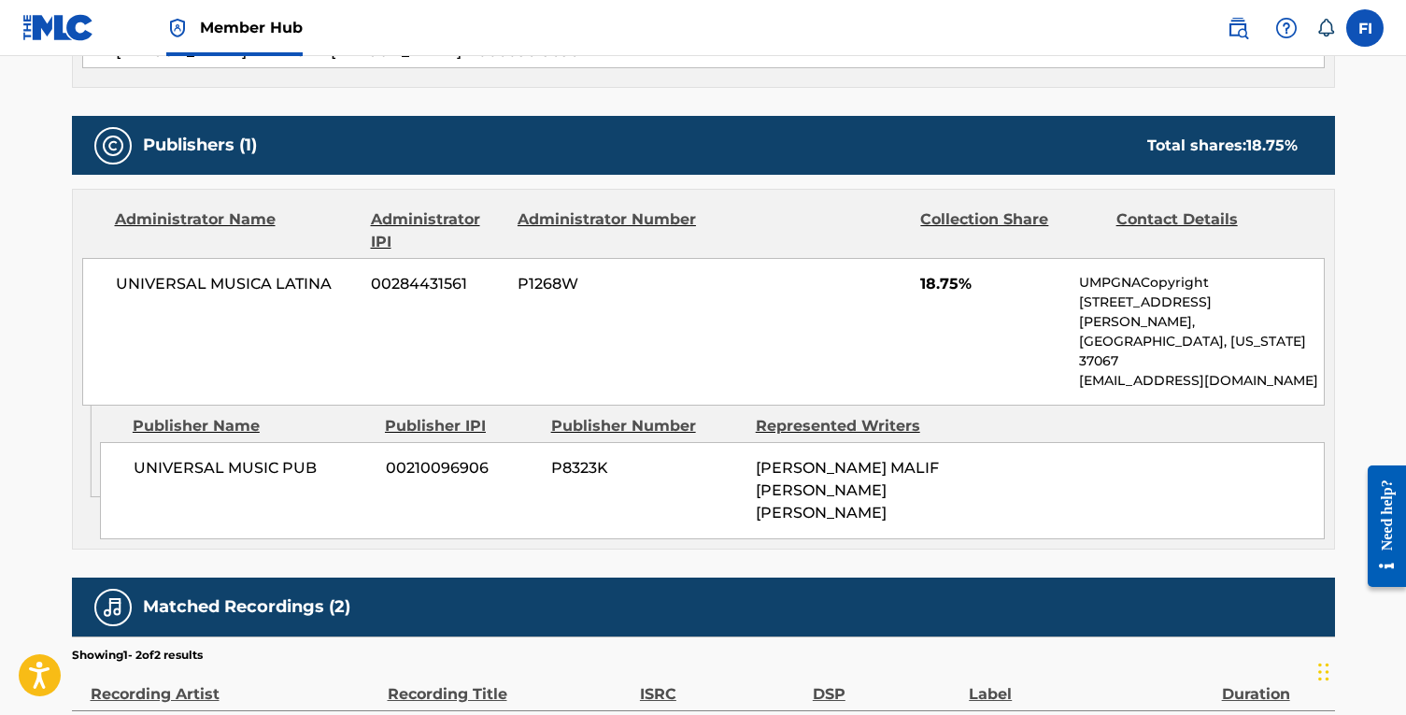
click at [961, 116] on div "Publishers (1) Total shares: 18.75 %" at bounding box center [703, 145] width 1263 height 59
click at [796, 46] on nav "Member Hub FI FI Farès Ismail fares@balada.io Notification Preferences Profile …" at bounding box center [703, 28] width 1406 height 56
click at [583, 76] on div "Work Detail Member Work Identifier -- MLC Song Code VB3N4H ISWC T3029397222 Dur…" at bounding box center [703, 158] width 1263 height 1291
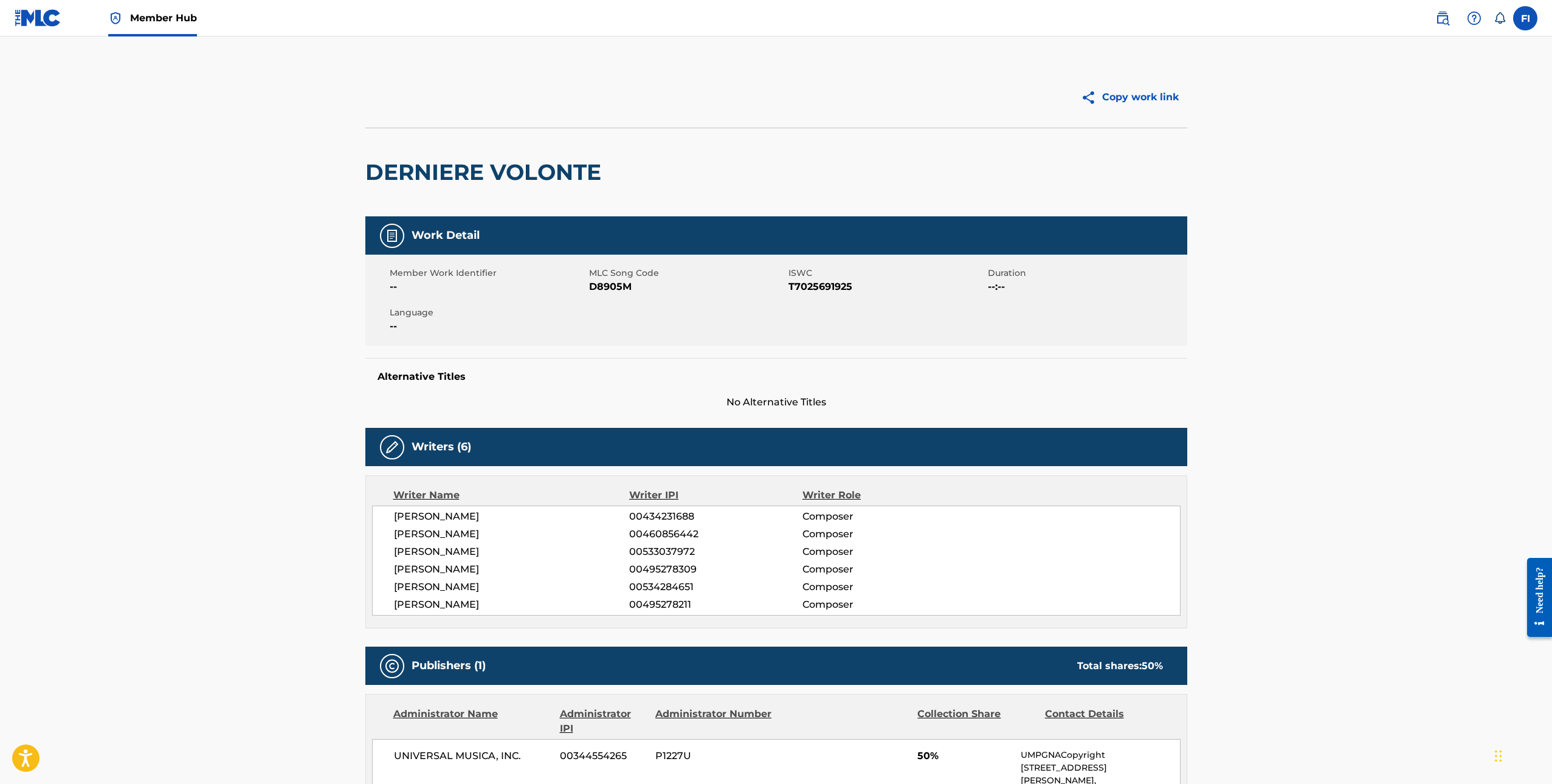
click at [374, 171] on h2 "DERNIERE VOLONTE" at bounding box center [486, 172] width 242 height 27
drag, startPoint x: 374, startPoint y: 171, endPoint x: 639, endPoint y: 174, distance: 265.0
click at [639, 174] on div "DERNIERE VOLONTE" at bounding box center [776, 172] width 822 height 88
click at [581, 172] on h2 "DERNIERE VOLONTE" at bounding box center [486, 172] width 242 height 27
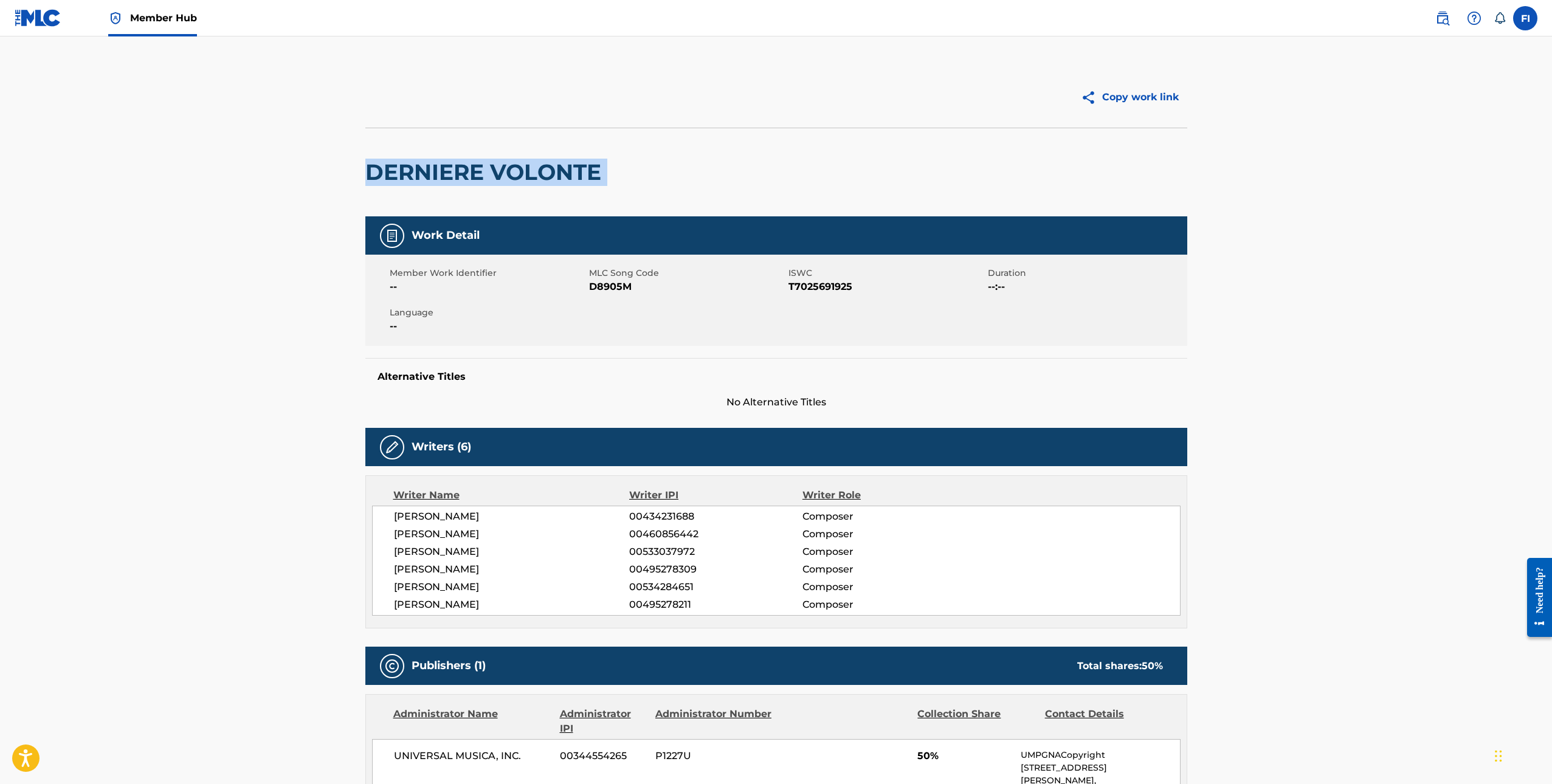
click at [581, 172] on h2 "DERNIERE VOLONTE" at bounding box center [486, 172] width 242 height 27
copy div "DERNIERE VOLONTE"
